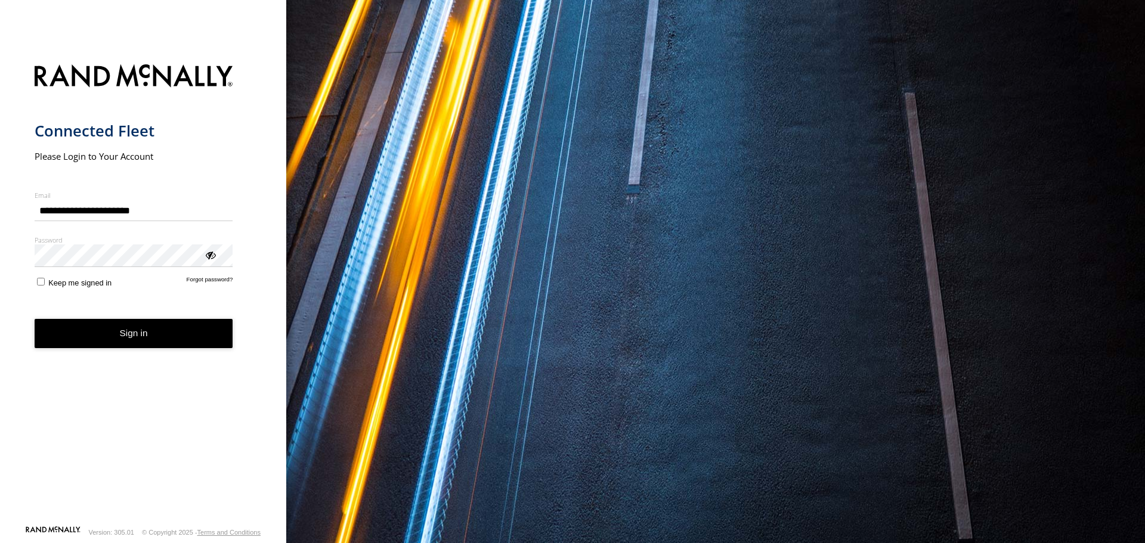
click at [126, 337] on button "Sign in" at bounding box center [134, 333] width 199 height 29
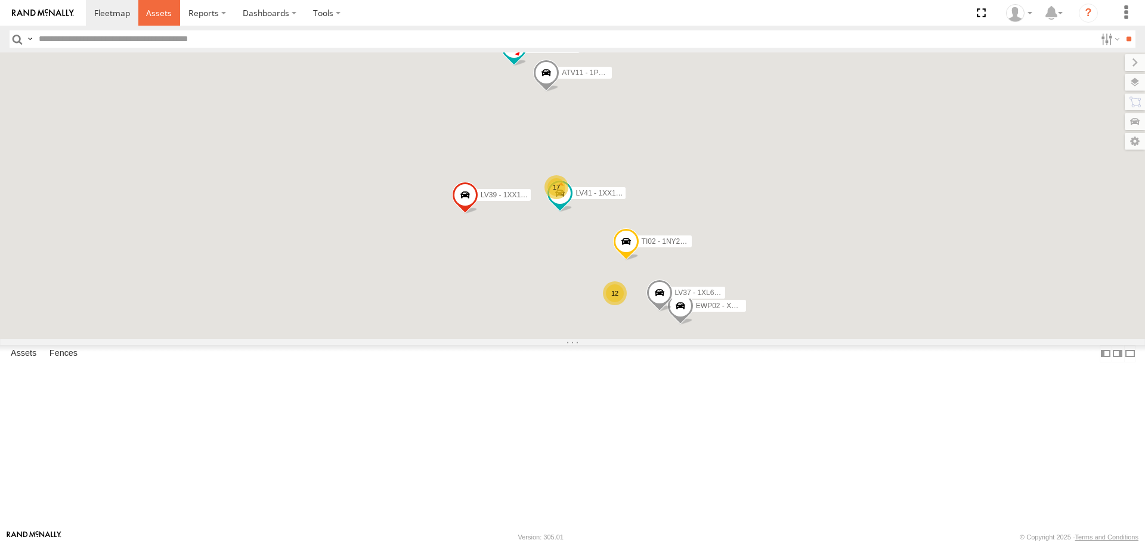
click at [157, 11] on span at bounding box center [159, 12] width 26 height 11
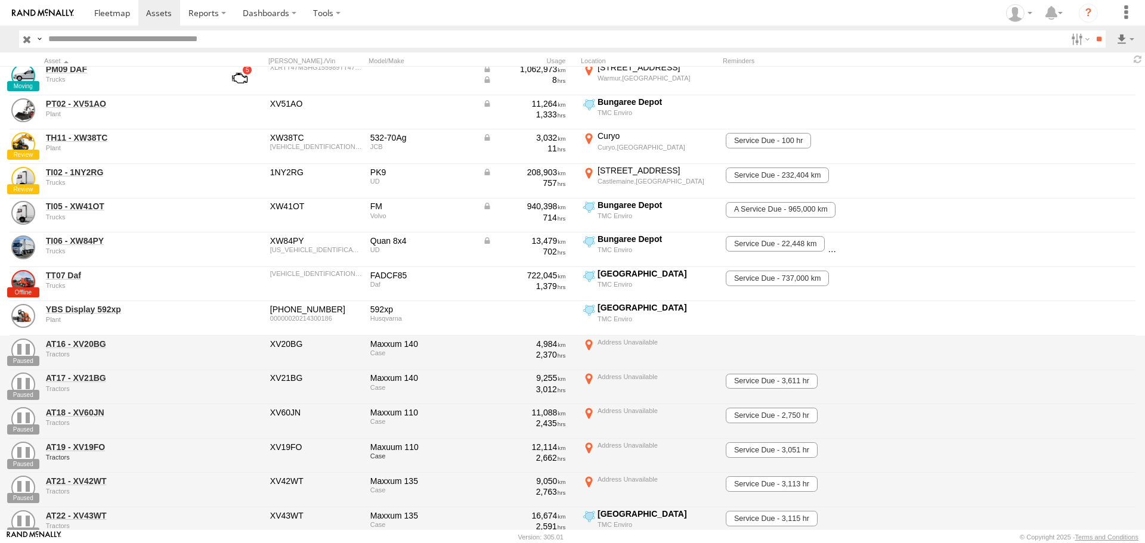
scroll to position [1032, 0]
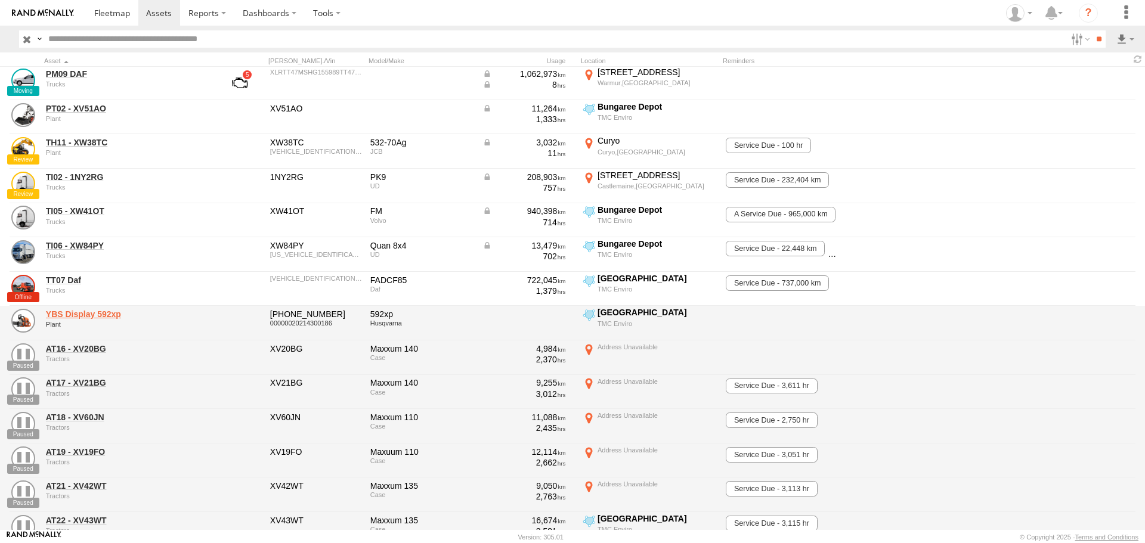
click at [94, 314] on link "YBS Display 592xp" at bounding box center [127, 314] width 163 height 11
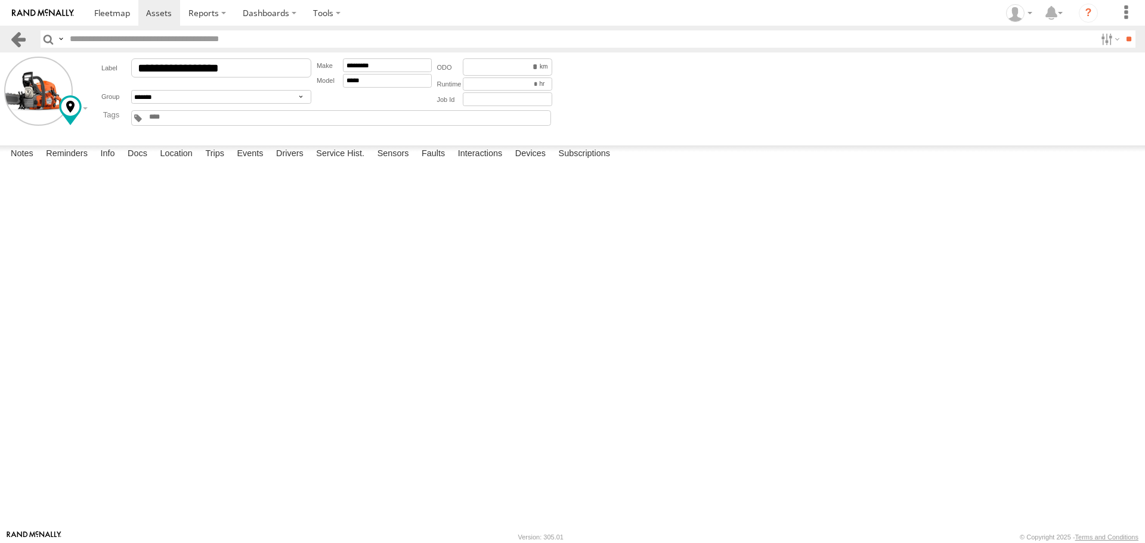
click at [16, 40] on link at bounding box center [18, 38] width 17 height 17
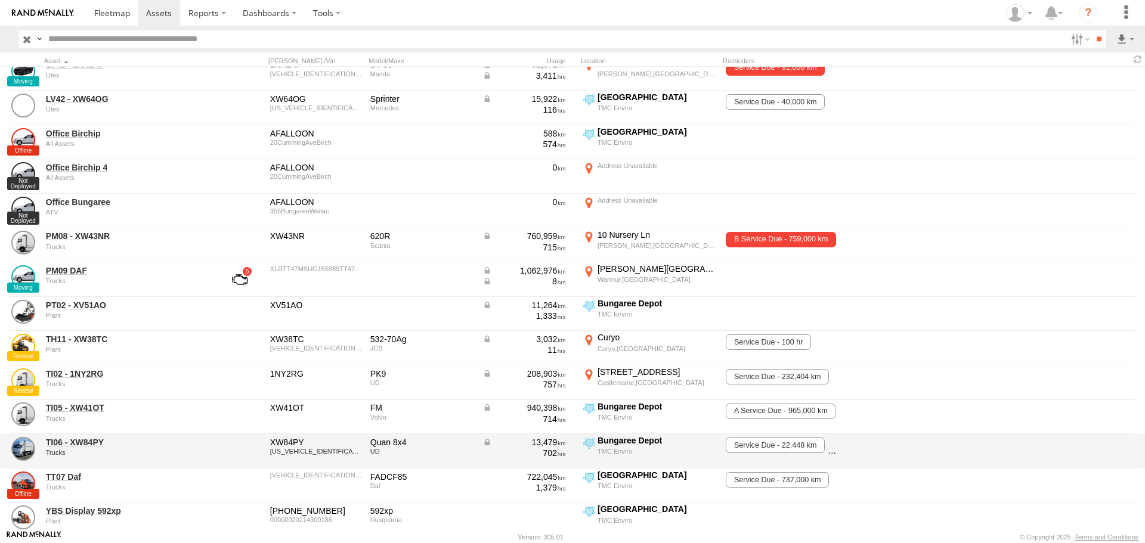
scroll to position [775, 0]
